Goal: Information Seeking & Learning: Learn about a topic

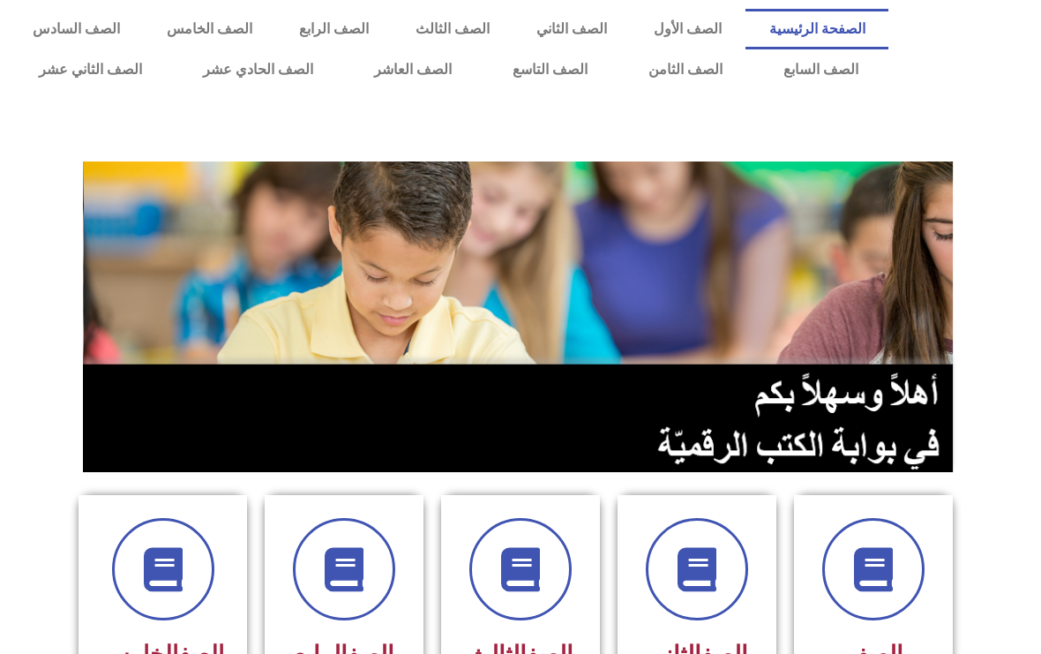
click at [695, 64] on link "الصف الثامن" at bounding box center [684, 69] width 135 height 41
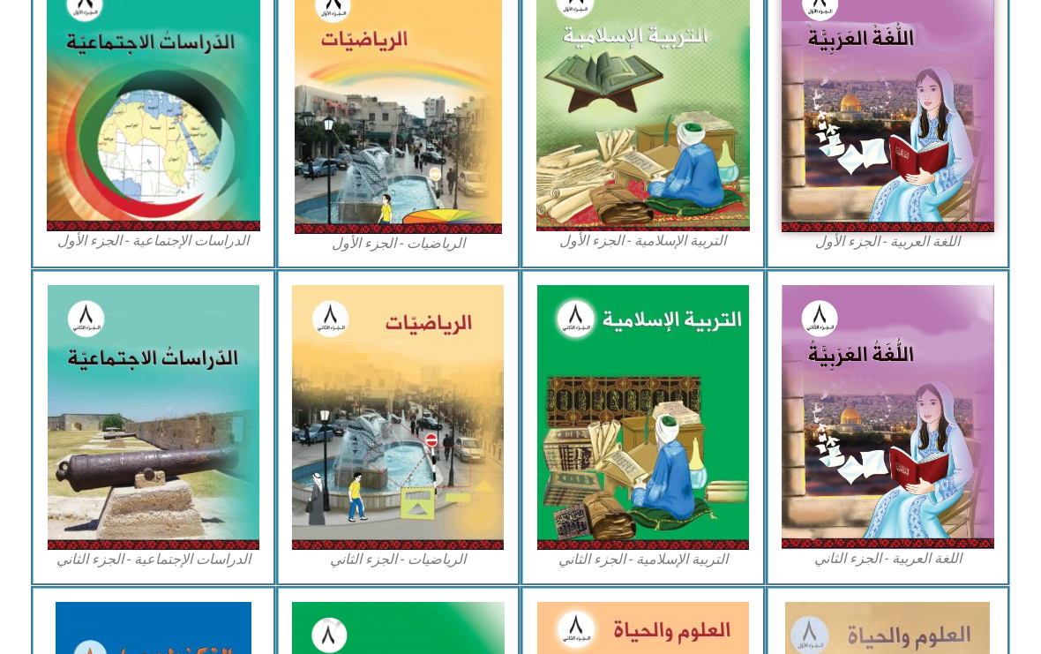
scroll to position [577, 0]
click at [666, 430] on img at bounding box center [643, 417] width 212 height 265
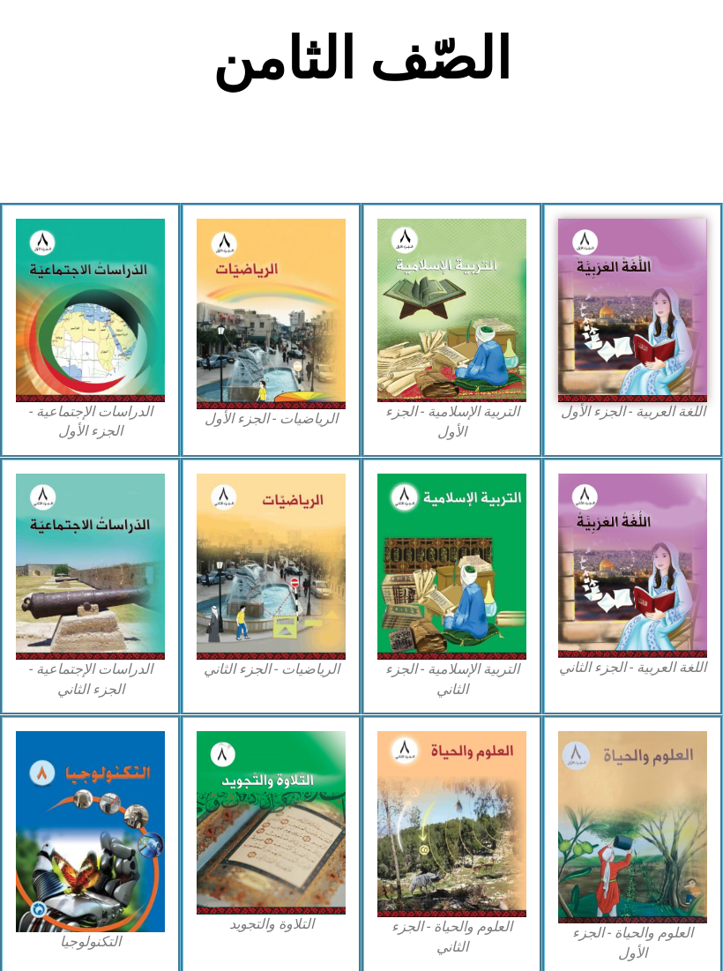
scroll to position [356, 0]
click at [475, 381] on img at bounding box center [451, 310] width 149 height 183
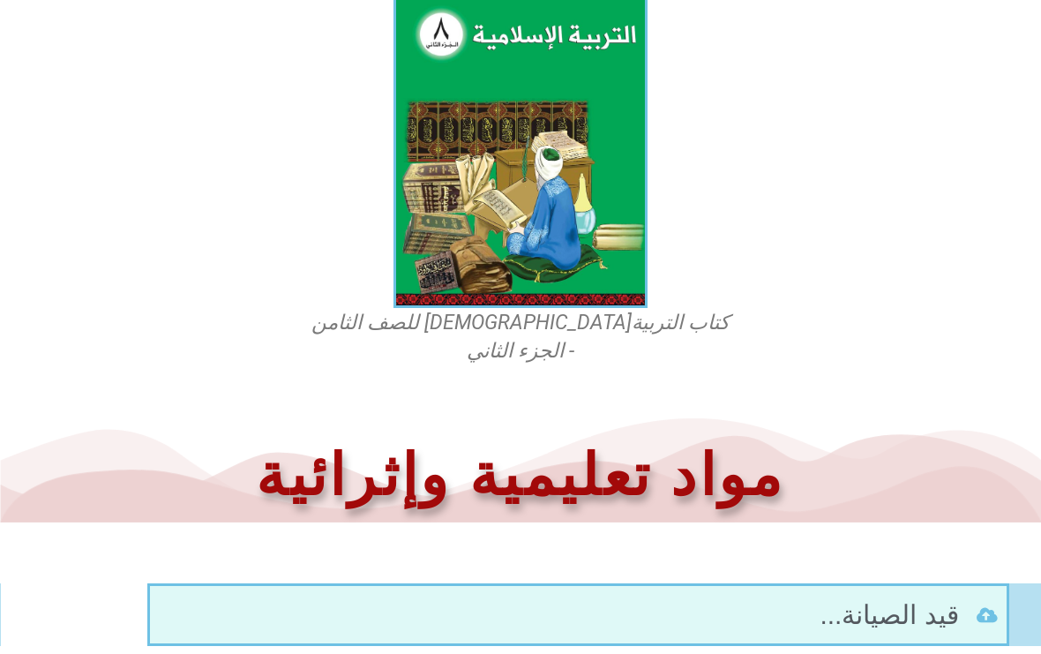
scroll to position [611, 0]
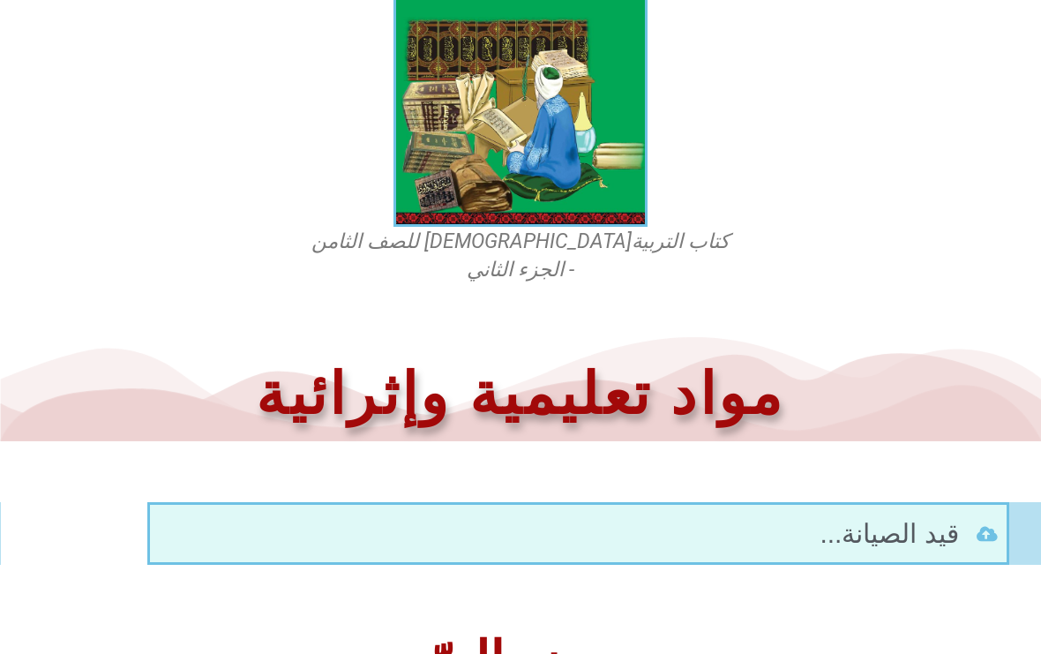
click at [585, 215] on img at bounding box center [520, 69] width 254 height 316
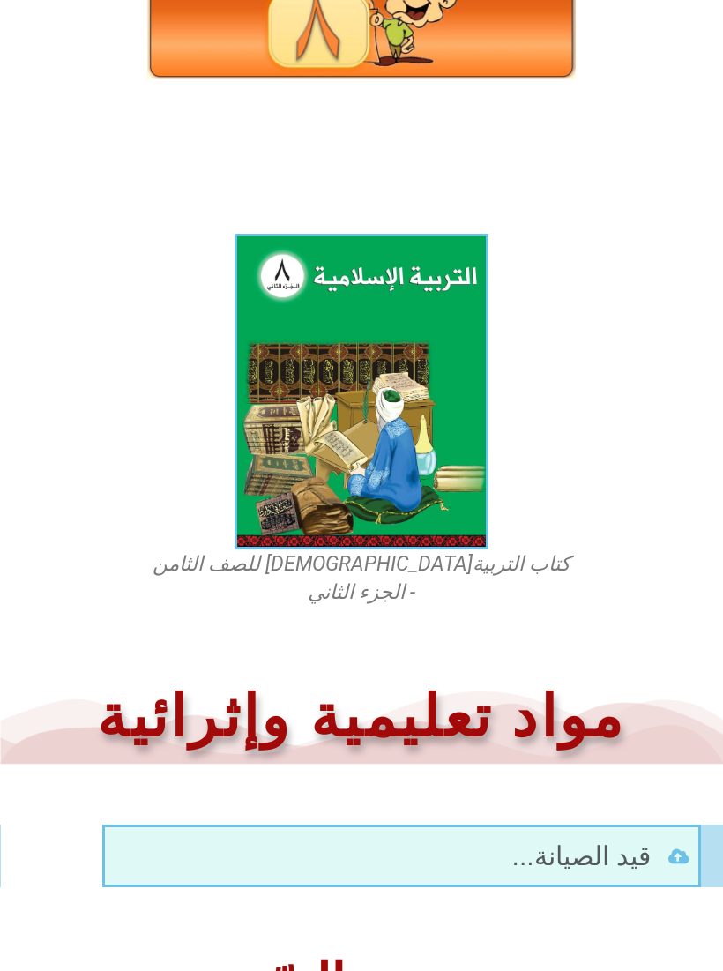
scroll to position [252, 0]
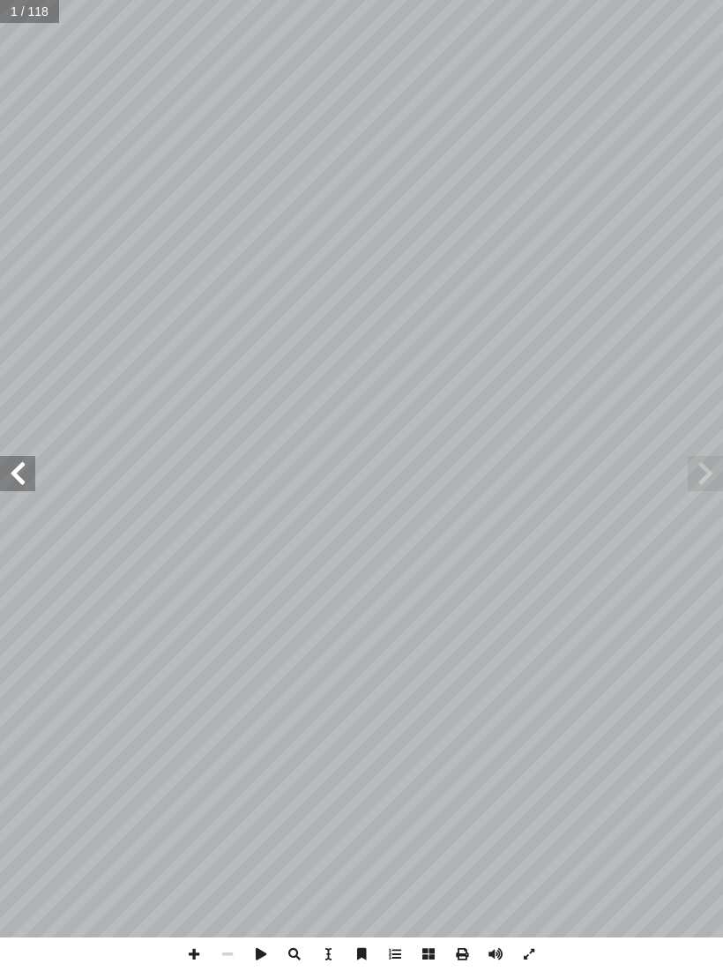
click at [12, 474] on span at bounding box center [17, 473] width 35 height 35
click at [27, 460] on span at bounding box center [17, 473] width 35 height 35
click at [19, 467] on span at bounding box center [17, 473] width 35 height 35
click at [701, 462] on span at bounding box center [705, 473] width 35 height 35
click at [27, 485] on span at bounding box center [17, 473] width 35 height 35
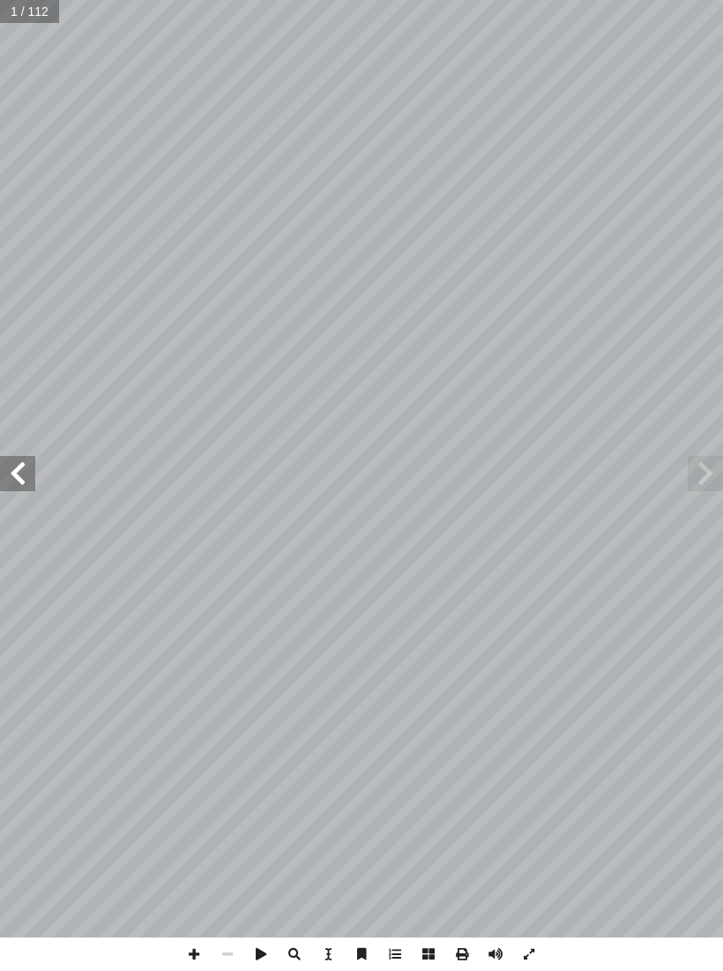
click at [16, 471] on span at bounding box center [17, 473] width 35 height 35
click at [19, 468] on span at bounding box center [17, 473] width 35 height 35
click at [23, 462] on span at bounding box center [17, 473] width 35 height 35
click at [23, 478] on span at bounding box center [17, 473] width 35 height 35
click at [25, 471] on span at bounding box center [17, 473] width 35 height 35
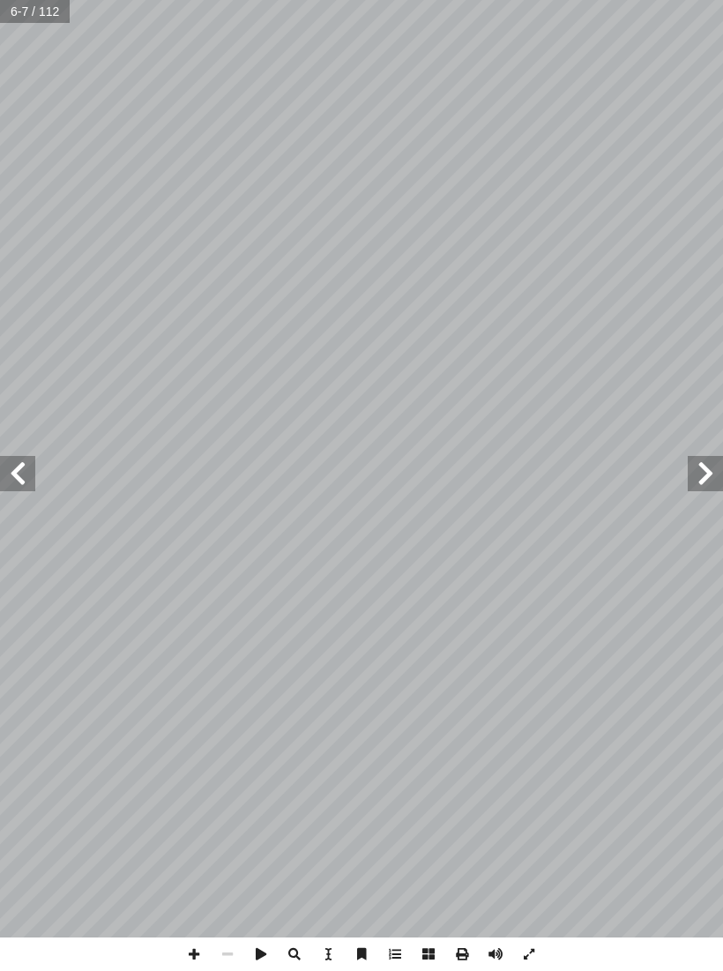
click at [25, 474] on span at bounding box center [17, 473] width 35 height 35
click at [23, 462] on span at bounding box center [17, 473] width 35 height 35
click at [12, 482] on span at bounding box center [17, 473] width 35 height 35
click at [24, 479] on span at bounding box center [17, 473] width 35 height 35
click at [26, 476] on span at bounding box center [17, 473] width 35 height 35
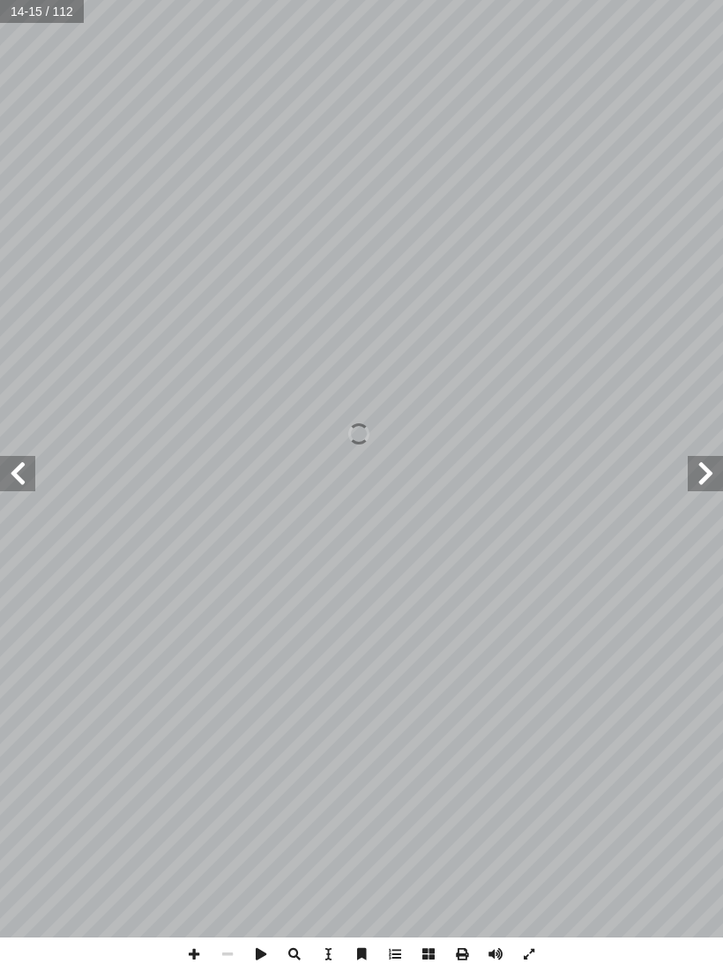
click at [21, 479] on span at bounding box center [17, 473] width 35 height 35
click at [19, 478] on span at bounding box center [17, 473] width 35 height 35
click at [20, 478] on span at bounding box center [17, 473] width 35 height 35
click at [24, 475] on span at bounding box center [17, 473] width 35 height 35
click at [23, 476] on span at bounding box center [17, 473] width 35 height 35
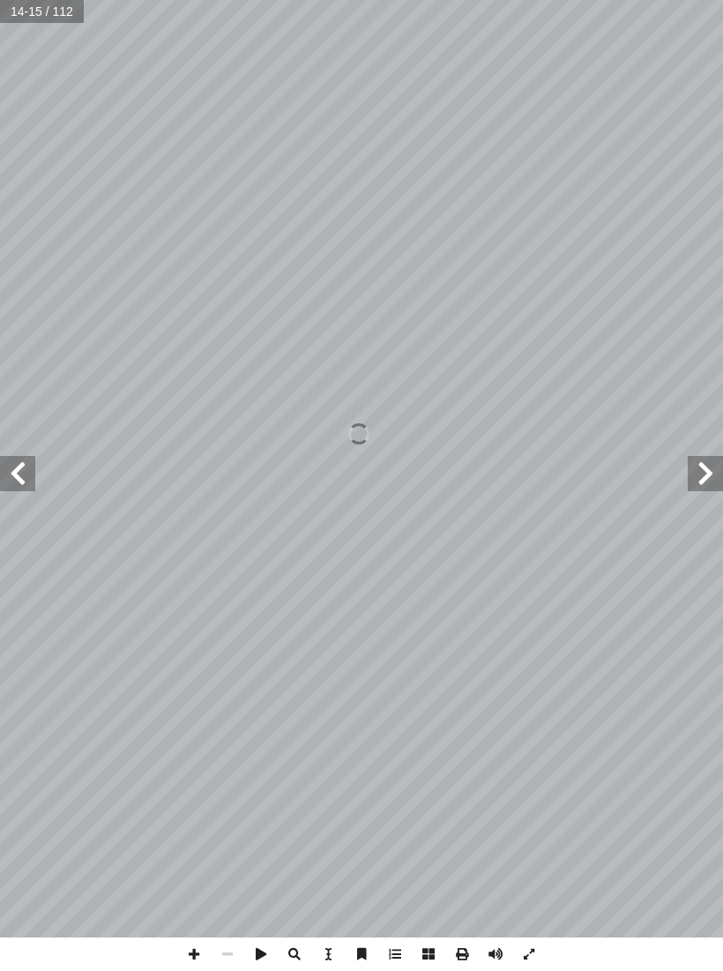
click at [19, 478] on span at bounding box center [17, 473] width 35 height 35
click at [19, 475] on span at bounding box center [17, 473] width 35 height 35
click at [19, 470] on span at bounding box center [17, 473] width 35 height 35
click at [19, 471] on span at bounding box center [17, 473] width 35 height 35
click at [13, 469] on span at bounding box center [17, 473] width 35 height 35
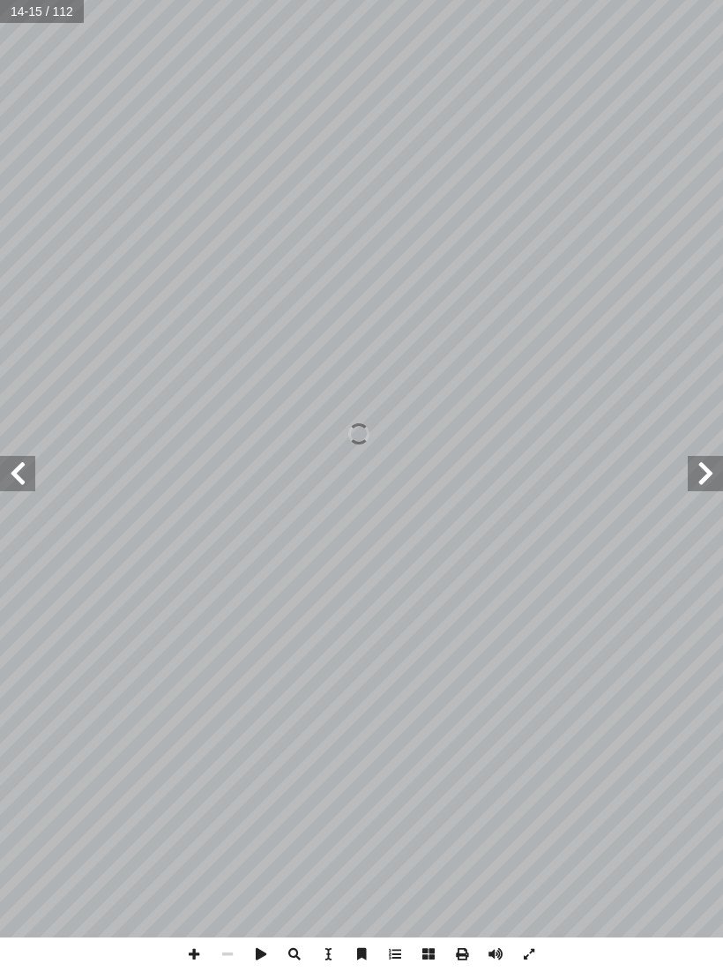
click at [12, 466] on span at bounding box center [17, 473] width 35 height 35
click at [13, 465] on span at bounding box center [17, 473] width 35 height 35
click at [19, 467] on span at bounding box center [17, 473] width 35 height 35
click at [20, 467] on span at bounding box center [17, 473] width 35 height 35
click at [16, 468] on span at bounding box center [17, 473] width 35 height 35
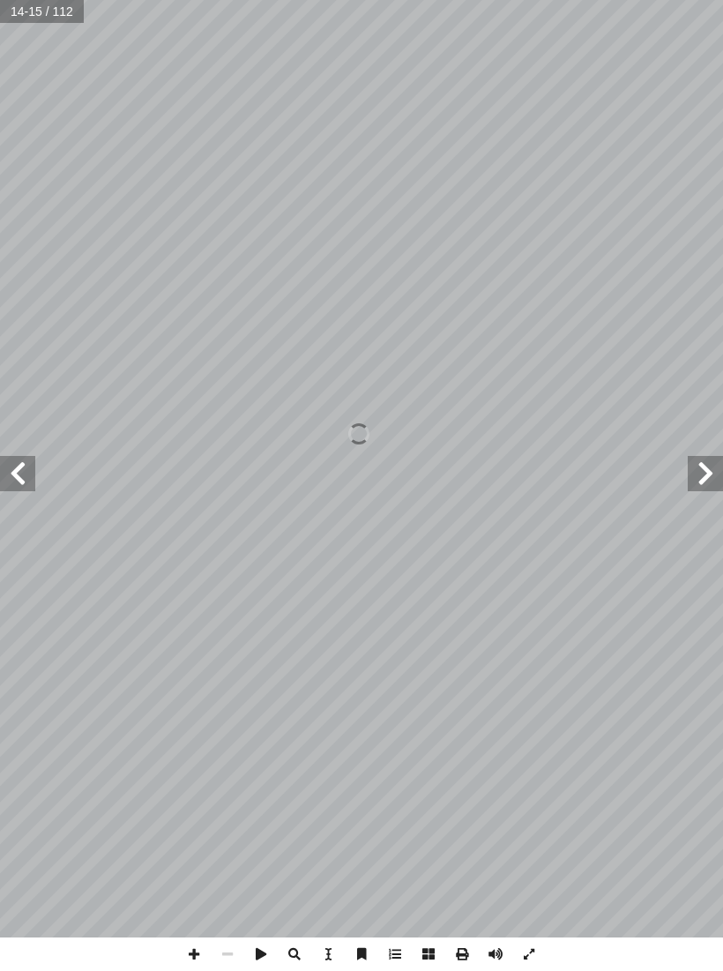
click at [21, 467] on span at bounding box center [17, 473] width 35 height 35
click at [21, 471] on span at bounding box center [17, 473] width 35 height 35
click at [22, 467] on span at bounding box center [17, 473] width 35 height 35
click at [19, 468] on span at bounding box center [17, 473] width 35 height 35
click at [19, 463] on span at bounding box center [17, 473] width 35 height 35
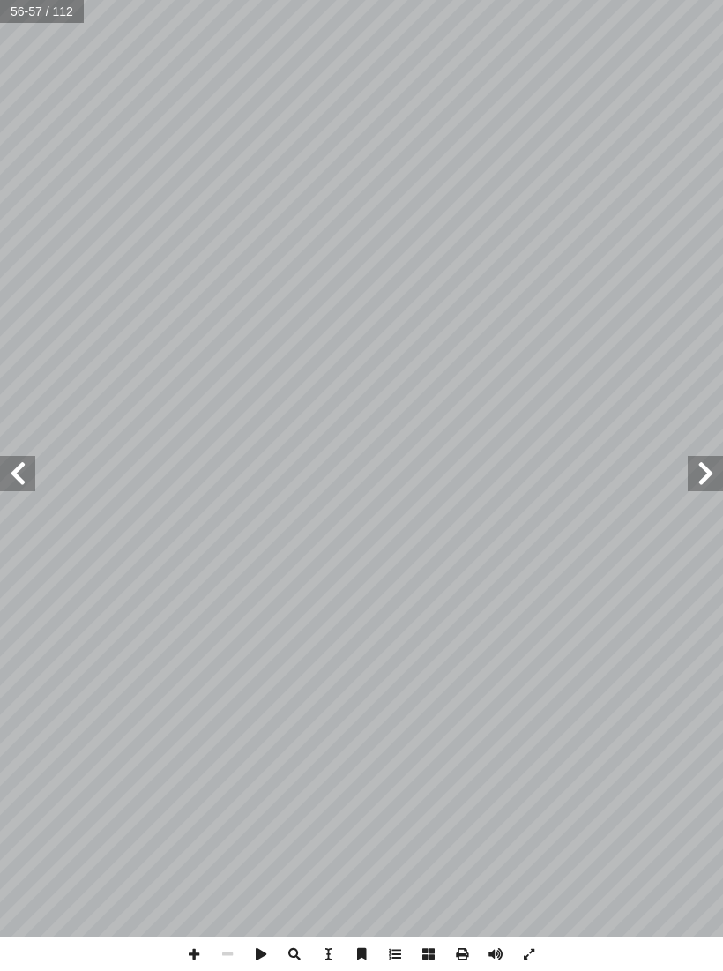
click at [20, 465] on span at bounding box center [17, 473] width 35 height 35
click at [9, 481] on span at bounding box center [17, 473] width 35 height 35
click at [25, 462] on span at bounding box center [17, 473] width 35 height 35
click at [20, 466] on span at bounding box center [17, 473] width 35 height 35
click at [20, 471] on span at bounding box center [17, 473] width 35 height 35
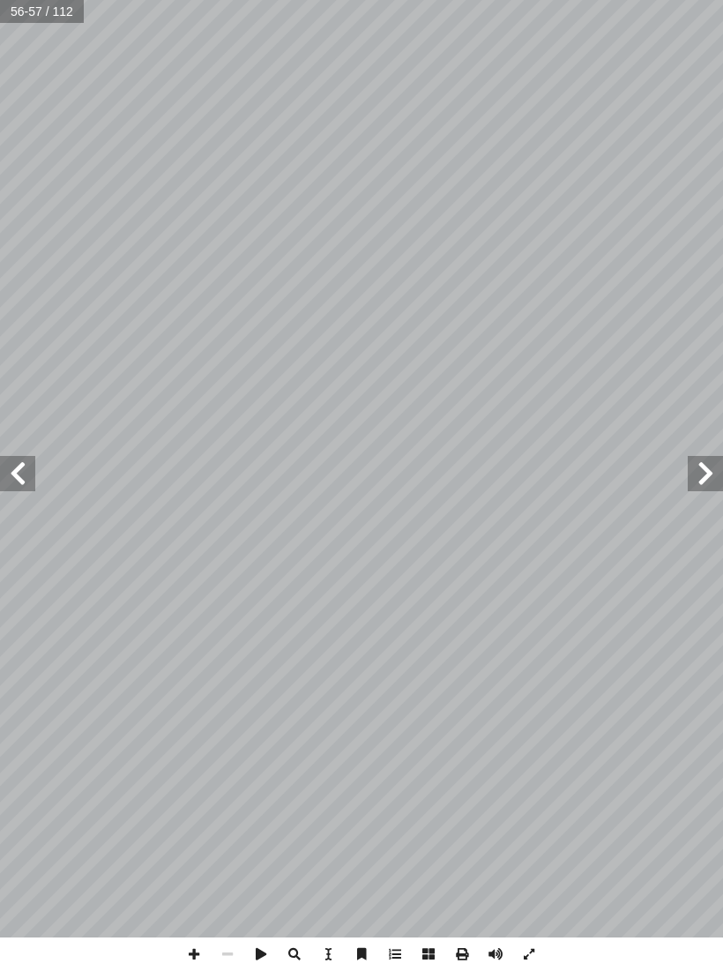
click at [19, 470] on span at bounding box center [17, 473] width 35 height 35
click at [20, 475] on span at bounding box center [17, 473] width 35 height 35
click at [22, 471] on span at bounding box center [17, 473] width 35 height 35
click at [21, 473] on span at bounding box center [17, 473] width 35 height 35
click at [19, 472] on span at bounding box center [17, 473] width 35 height 35
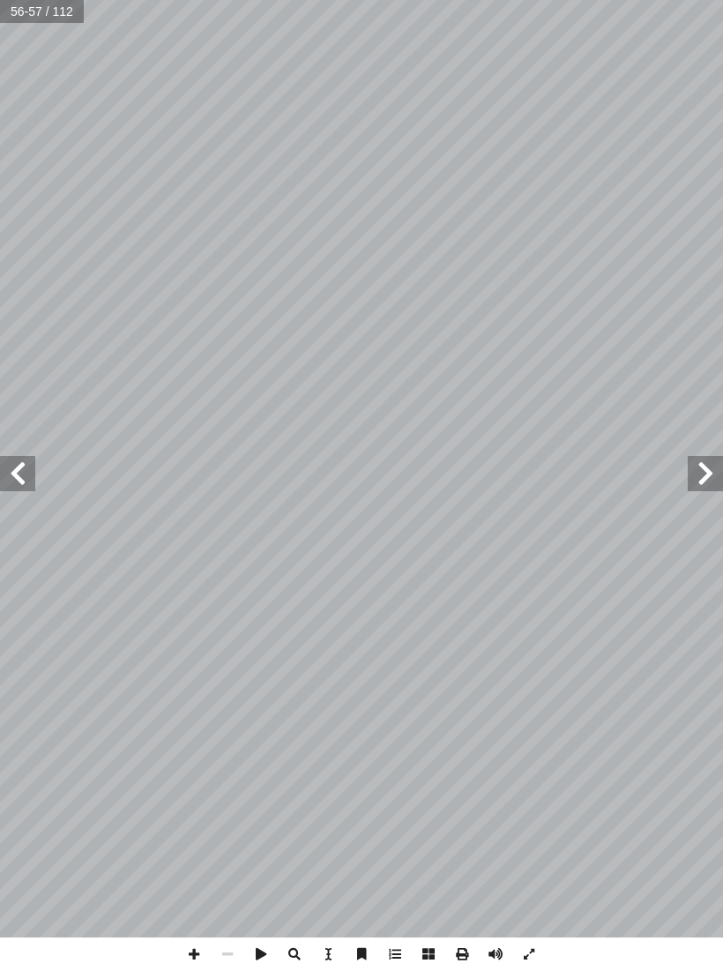
click at [21, 467] on span at bounding box center [17, 473] width 35 height 35
click at [25, 457] on span at bounding box center [17, 473] width 35 height 35
click at [25, 459] on span at bounding box center [17, 473] width 35 height 35
click at [696, 467] on span at bounding box center [705, 473] width 35 height 35
